Goal: Navigation & Orientation: Find specific page/section

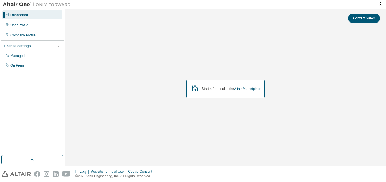
click at [271, 124] on div "Start a free trial in the Altair Marketplace" at bounding box center [225, 89] width 315 height 118
